Goal: Task Accomplishment & Management: Manage account settings

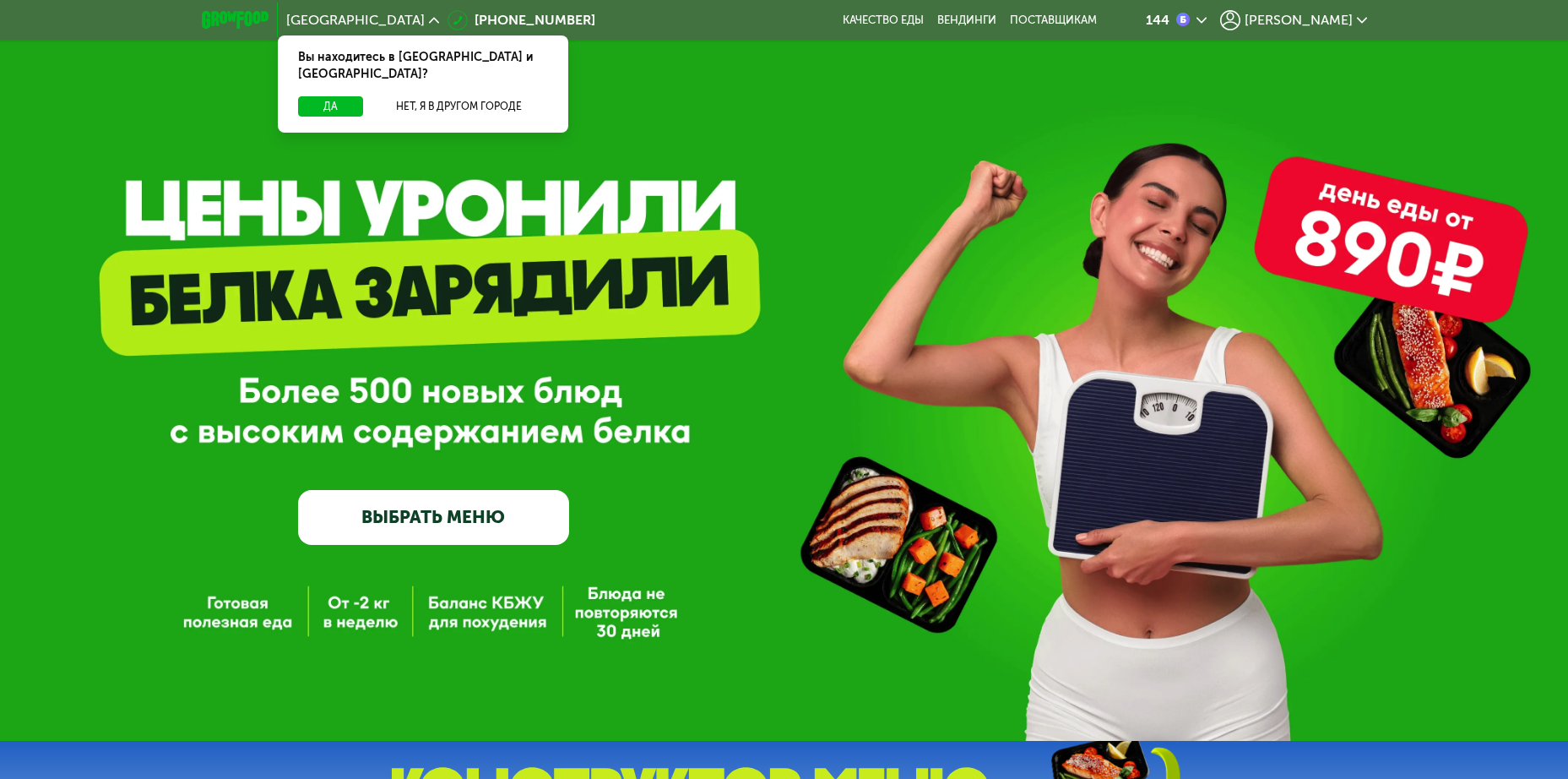
click at [375, 393] on div "GrowFood — доставка правильного питания ВЫБРАТЬ МЕНЮ" at bounding box center [434, 398] width 271 height 294
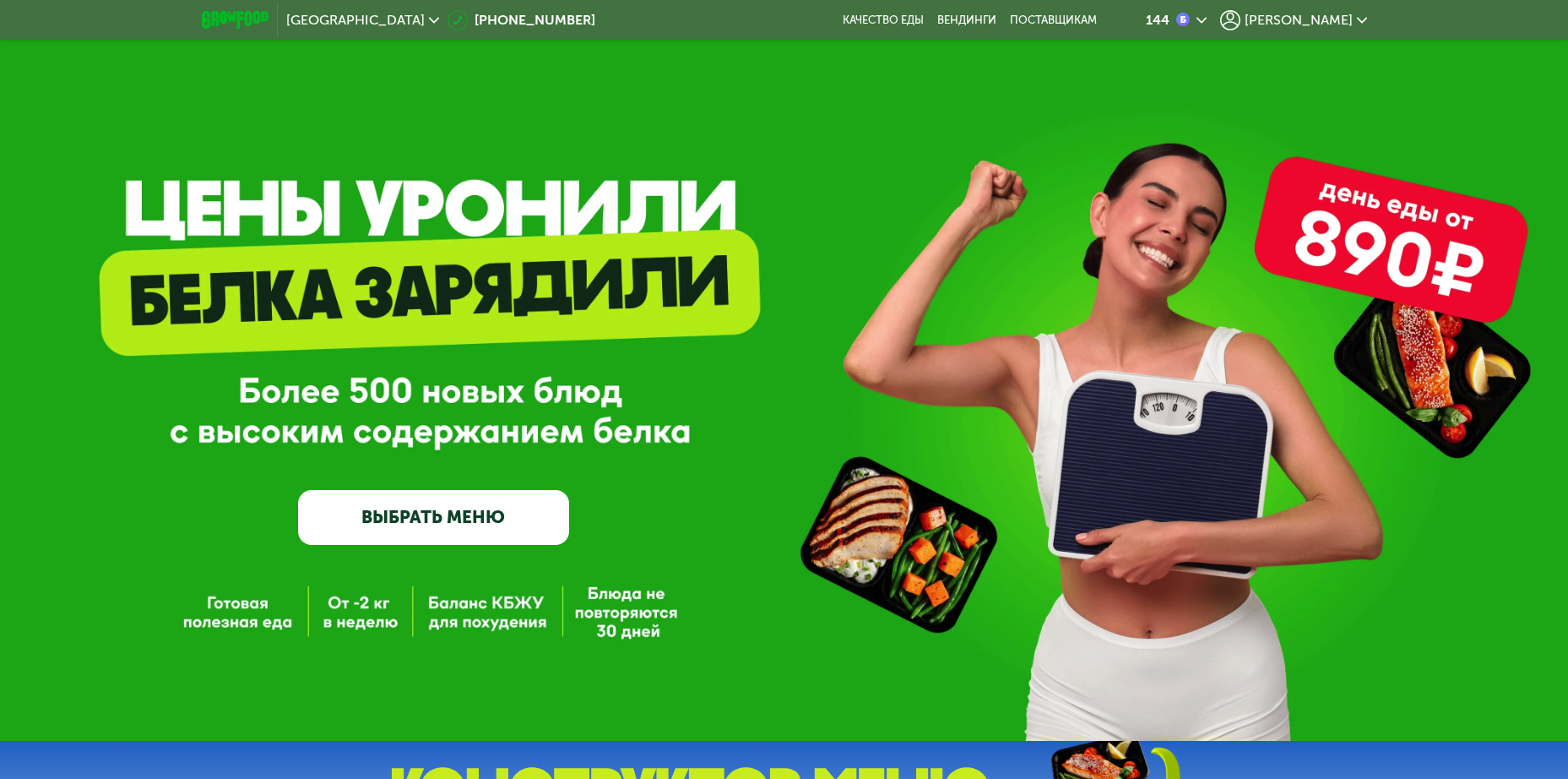
click at [1310, 19] on span "[PERSON_NAME]" at bounding box center [1298, 20] width 108 height 13
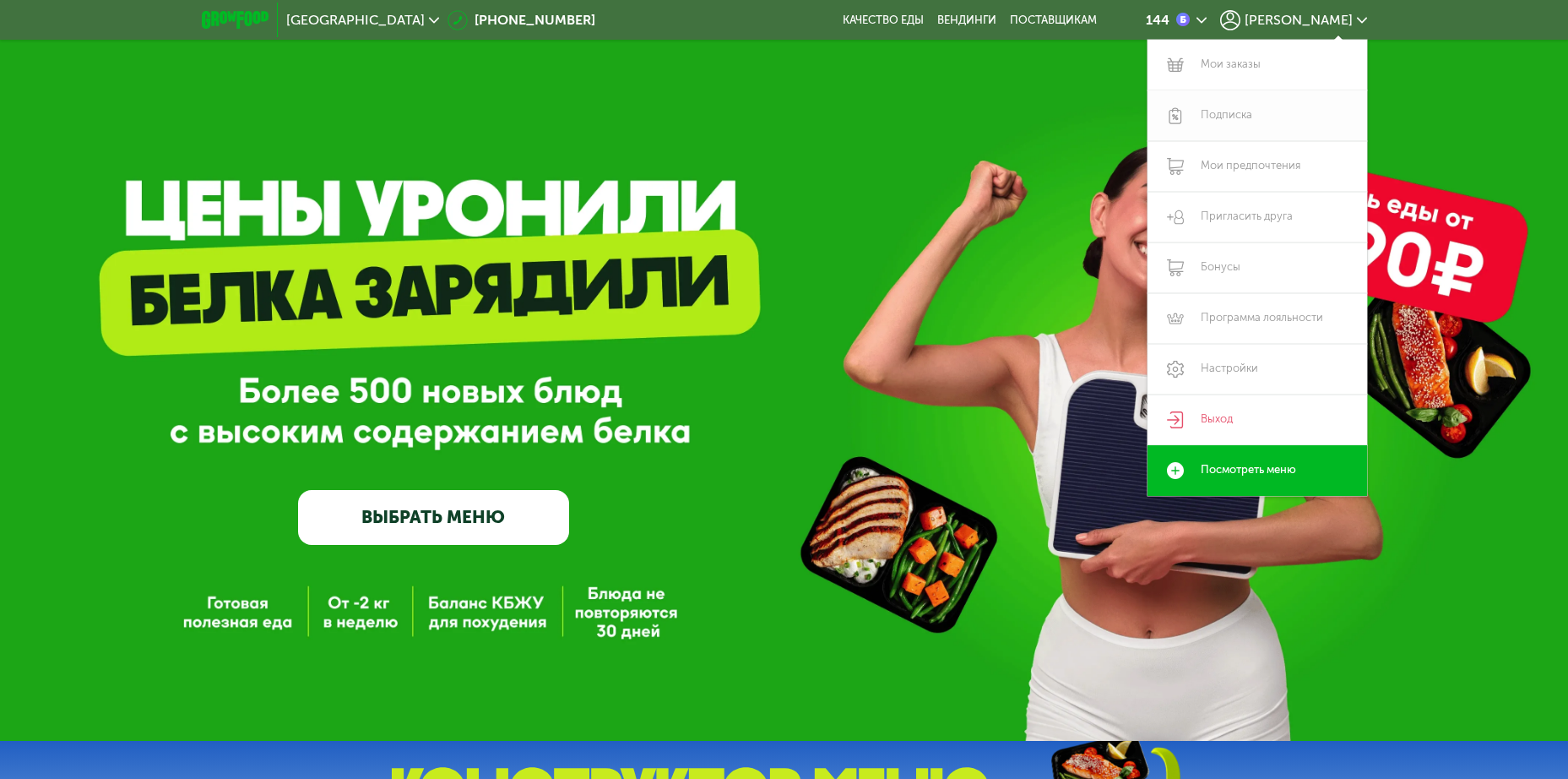
click at [1227, 111] on link "Подписка" at bounding box center [1257, 116] width 219 height 51
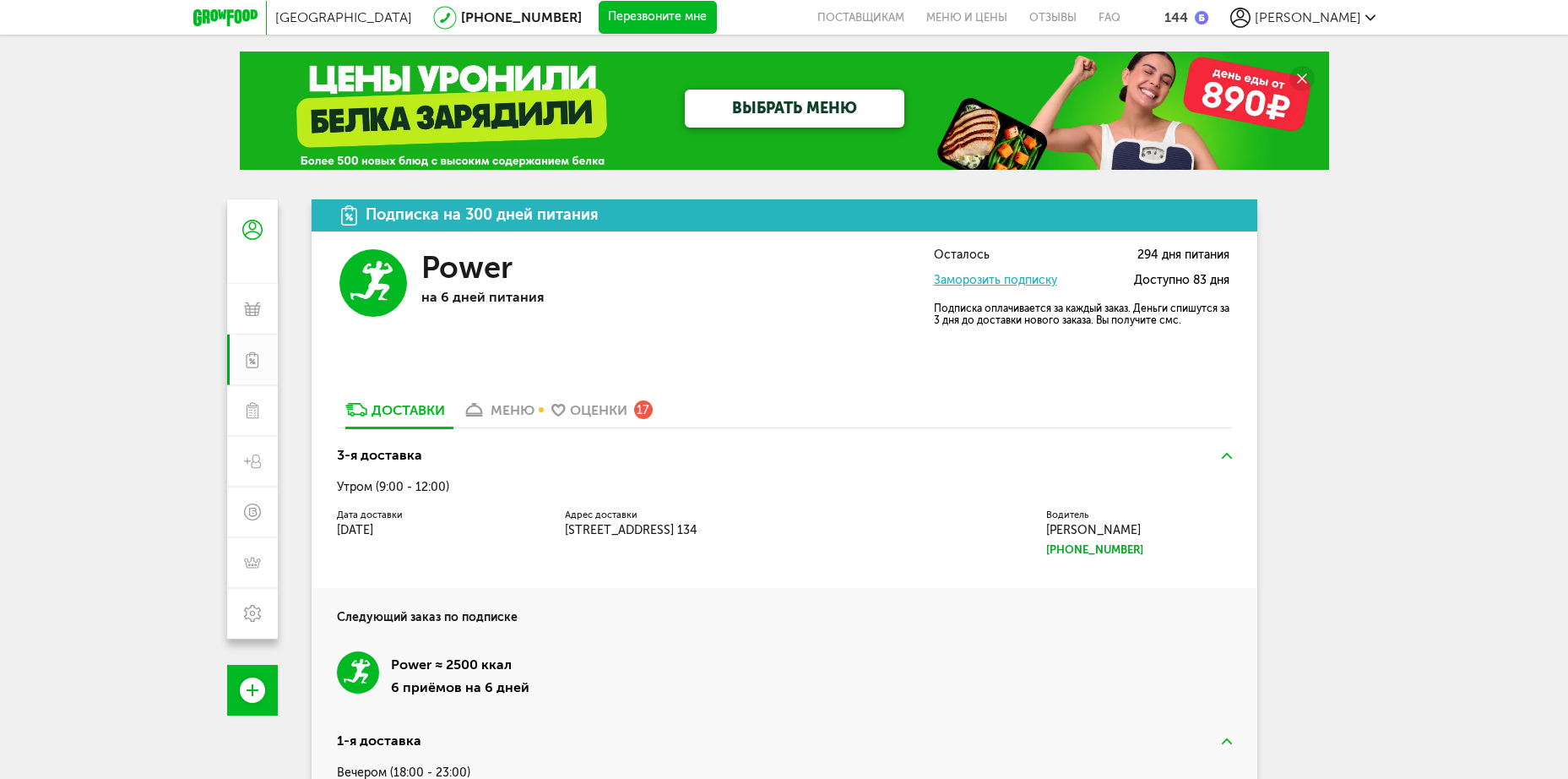
click at [541, 326] on div "Power на 6 дней питания" at bounding box center [544, 295] width 245 height 92
click at [504, 408] on div "меню" at bounding box center [513, 409] width 44 height 16
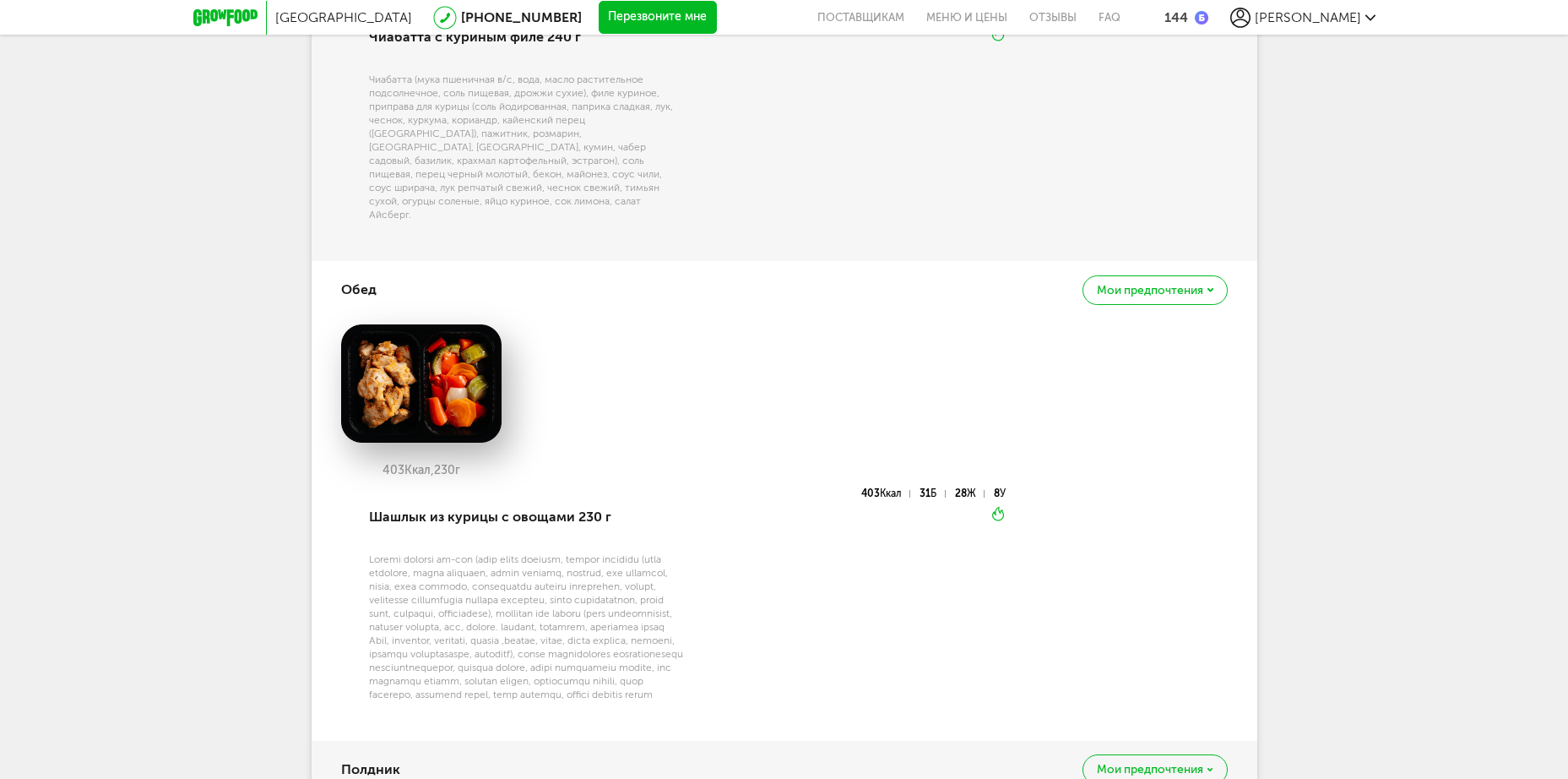
scroll to position [1216, 0]
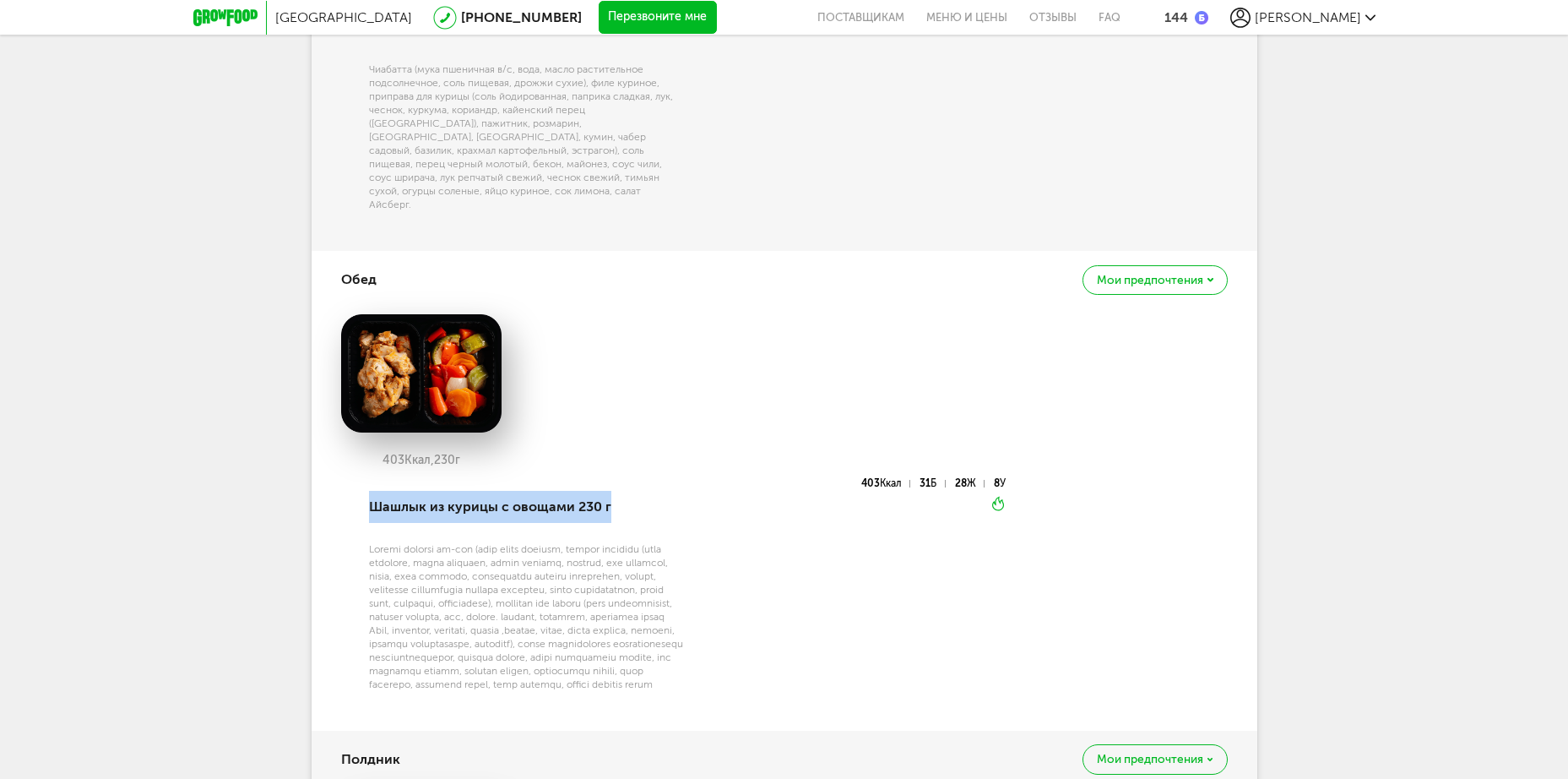
drag, startPoint x: 552, startPoint y: 451, endPoint x: 622, endPoint y: 492, distance: 81.1
click at [622, 492] on div "403 Ккал, 230 г Шашлык из курицы с овощами 230 г 403 Ккал 31 Б 28 Ж 8 У Вкуснее…" at bounding box center [784, 512] width 887 height 396
click at [840, 552] on div "403 Ккал 31 Б 28 Ж 8 У Вкуснее разогреть" at bounding box center [845, 594] width 321 height 232
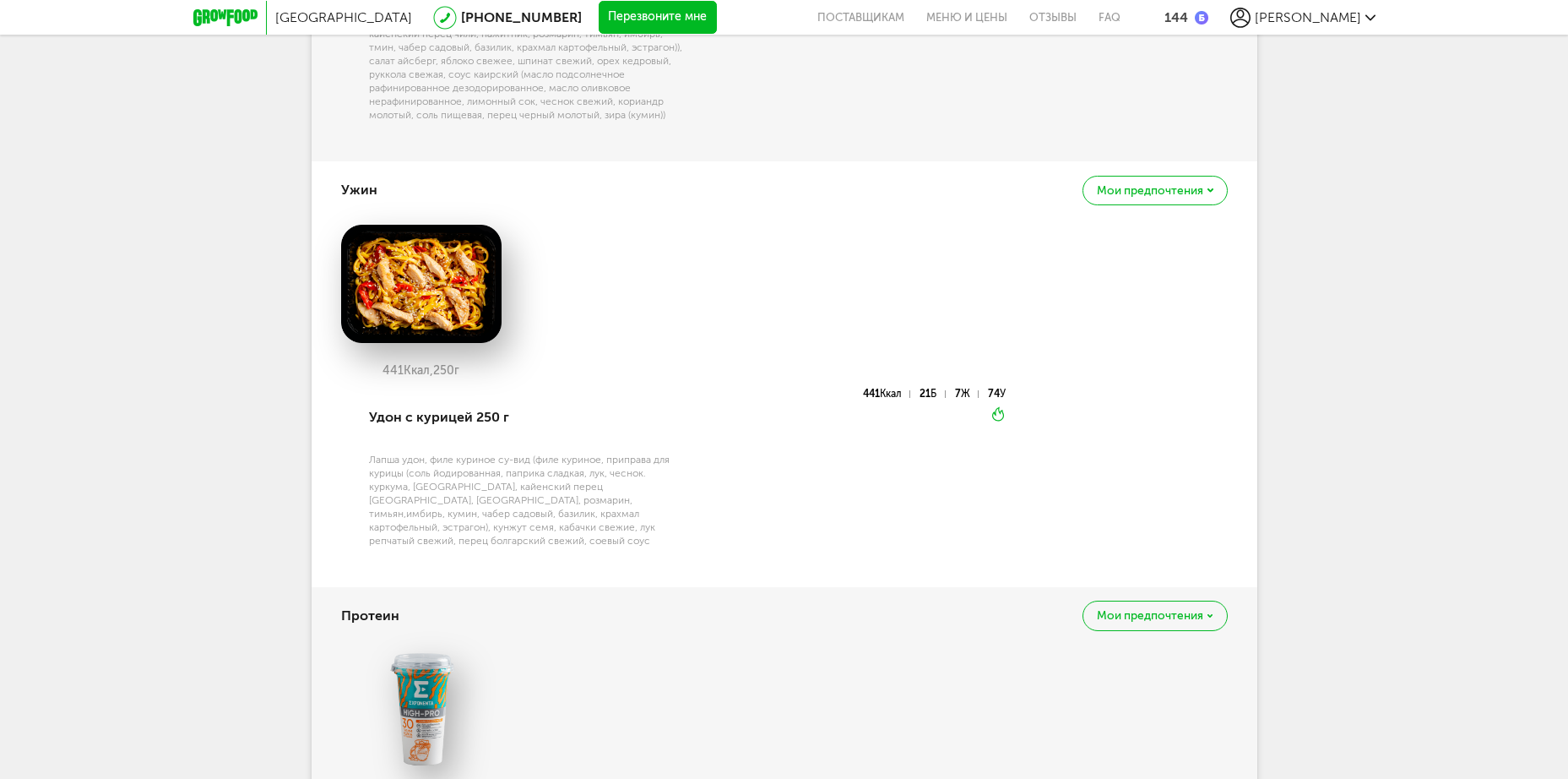
scroll to position [2230, 0]
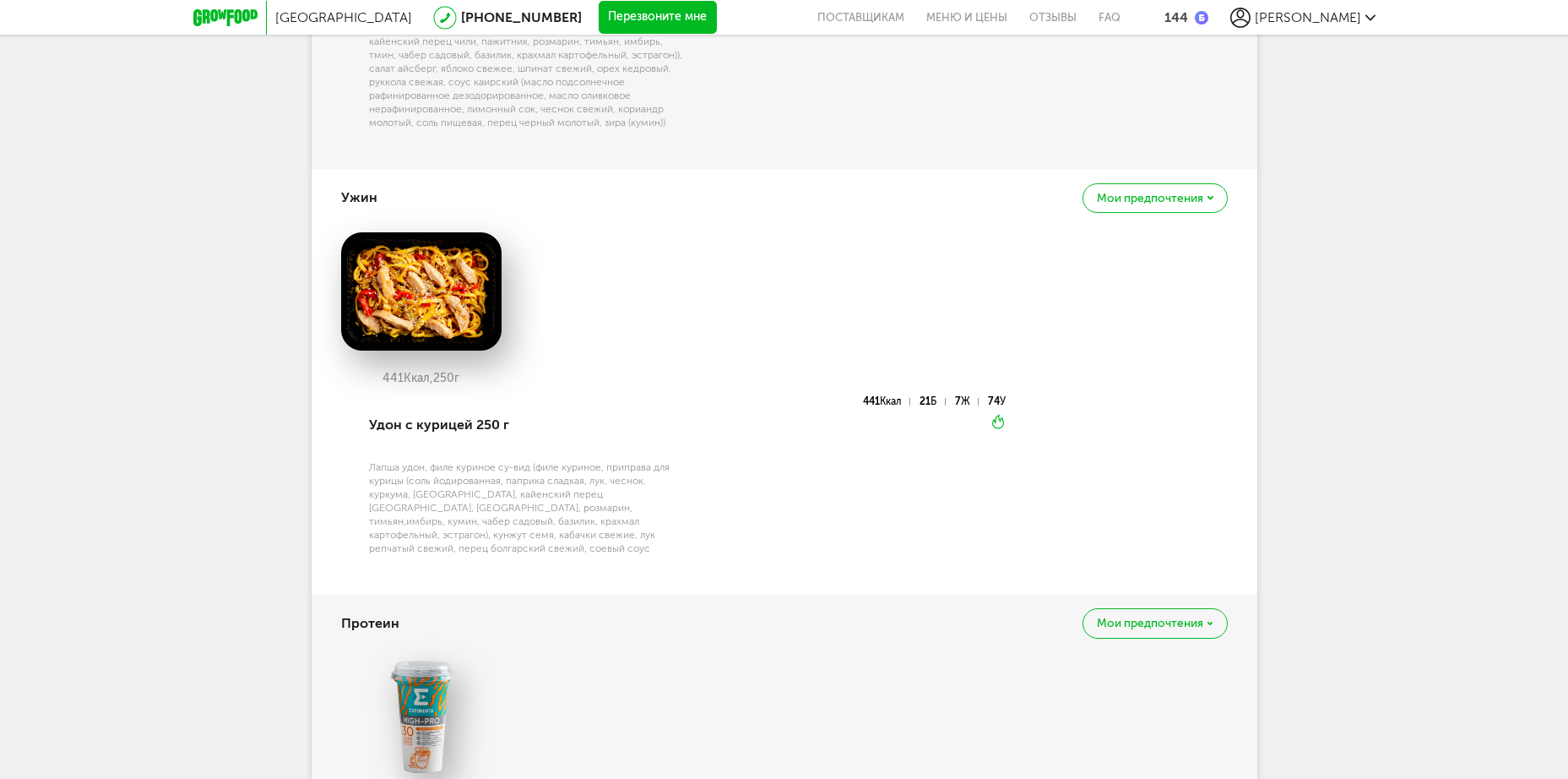
click at [599, 311] on div "441 Ккал, 250 г" at bounding box center [784, 314] width 887 height 164
